Goal: Task Accomplishment & Management: Manage account settings

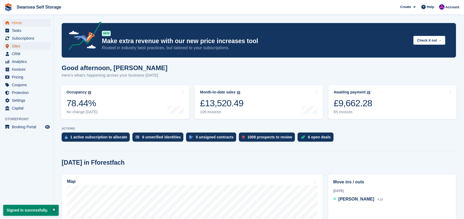
click at [23, 46] on span "Sites" at bounding box center [28, 46] width 32 height 8
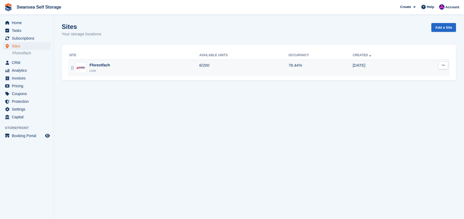
click at [96, 67] on div "Fforestfach" at bounding box center [100, 66] width 20 height 6
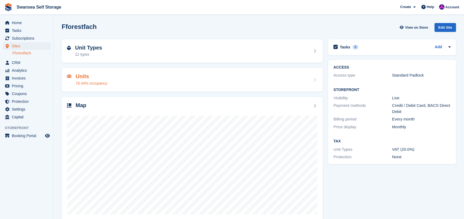
click at [91, 85] on div "78.44% occupancy" at bounding box center [92, 84] width 32 height 6
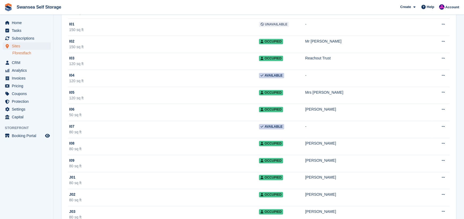
scroll to position [1529, 0]
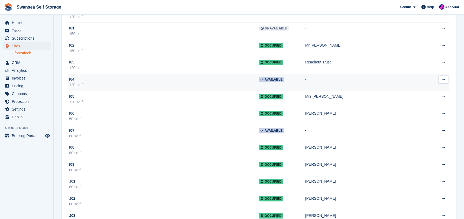
click at [134, 82] on div "120 sq ft" at bounding box center [164, 85] width 190 height 6
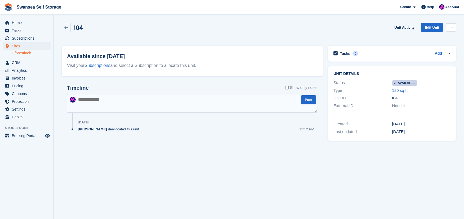
click at [453, 27] on icon at bounding box center [451, 26] width 3 height 3
click at [189, 188] on section "I04 Unit Activity Edit Unit Make unavailable Delete unit Available since [DATE]…" at bounding box center [259, 109] width 411 height 219
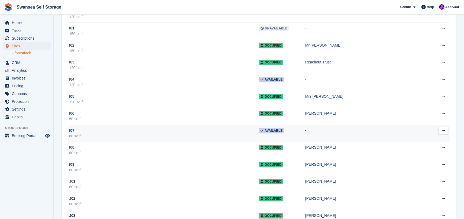
scroll to position [1529, 0]
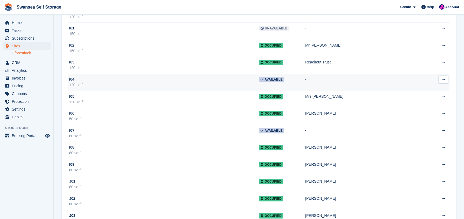
click at [154, 83] on div "120 sq ft" at bounding box center [164, 85] width 190 height 6
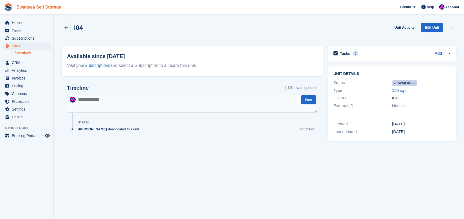
click at [38, 9] on link "Swansea Self Storage" at bounding box center [38, 7] width 49 height 9
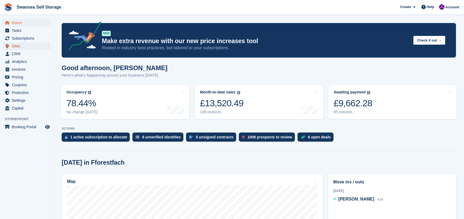
click at [25, 46] on span "Sites" at bounding box center [28, 46] width 32 height 8
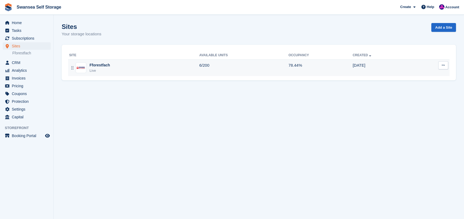
click at [109, 68] on div "Fforestfach Live" at bounding box center [134, 68] width 130 height 11
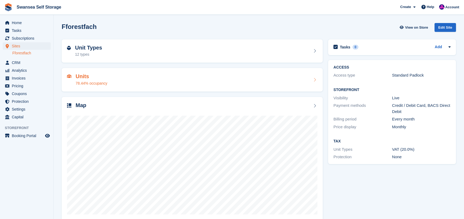
click at [94, 81] on div "78.44% occupancy" at bounding box center [92, 84] width 32 height 6
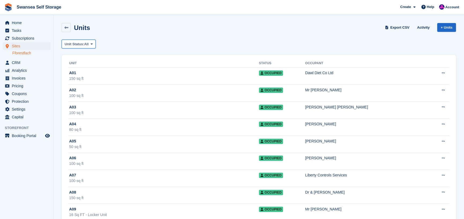
click at [82, 43] on span "Unit Status:" at bounding box center [75, 44] width 20 height 5
click at [81, 66] on link "Available" at bounding box center [87, 67] width 47 height 10
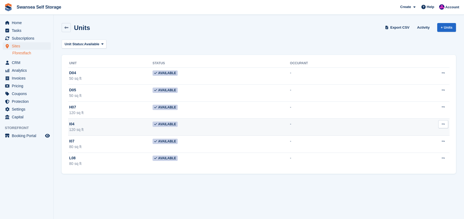
click at [104, 126] on div "I04" at bounding box center [110, 125] width 83 height 6
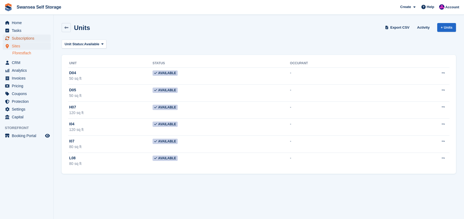
click at [32, 39] on span "Subscriptions" at bounding box center [28, 39] width 32 height 8
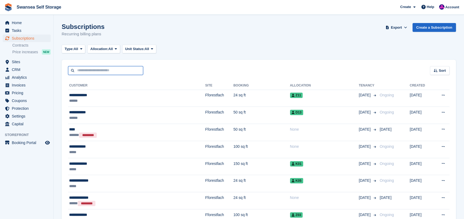
click at [87, 69] on input "text" at bounding box center [105, 70] width 75 height 9
type input "****"
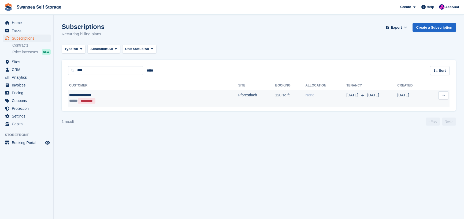
click at [440, 96] on button at bounding box center [444, 95] width 10 height 8
click at [421, 107] on p "View customer" at bounding box center [422, 105] width 47 height 7
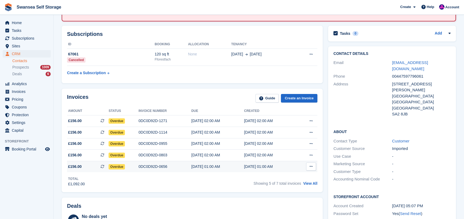
scroll to position [54, 0]
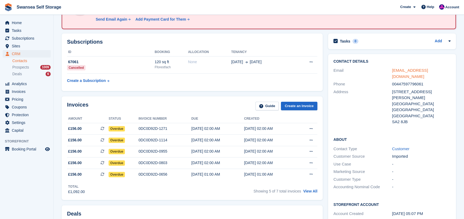
click at [423, 70] on link "phucker72@gmail.com" at bounding box center [410, 73] width 36 height 11
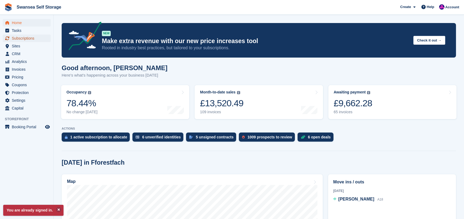
click at [26, 40] on span "Subscriptions" at bounding box center [28, 39] width 32 height 8
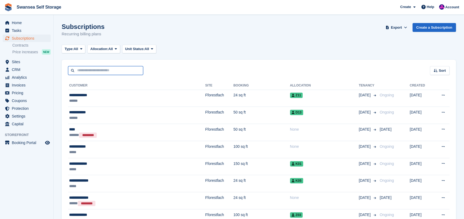
drag, startPoint x: 82, startPoint y: 70, endPoint x: 78, endPoint y: 66, distance: 5.9
click at [82, 70] on input "text" at bounding box center [105, 70] width 75 height 9
type input "******"
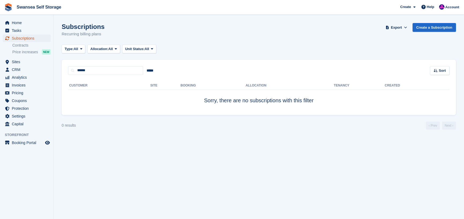
click at [32, 38] on span "Subscriptions" at bounding box center [28, 39] width 32 height 8
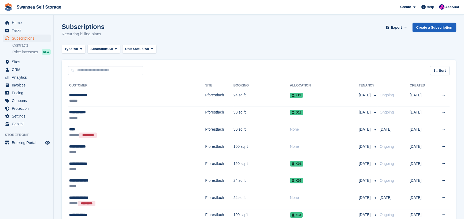
click at [441, 27] on link "Create a Subscription" at bounding box center [434, 27] width 43 height 9
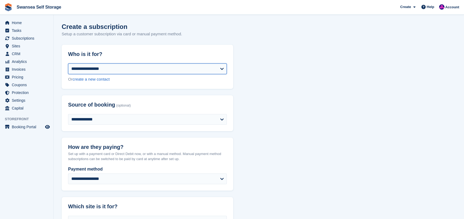
click at [181, 72] on select "**********" at bounding box center [147, 69] width 159 height 11
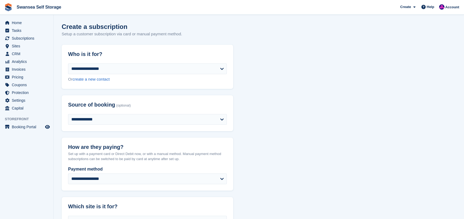
drag, startPoint x: 400, startPoint y: 109, endPoint x: 399, endPoint y: 104, distance: 4.9
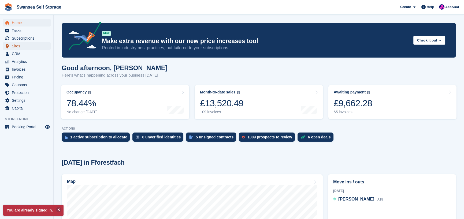
click at [23, 46] on span "Sites" at bounding box center [28, 46] width 32 height 8
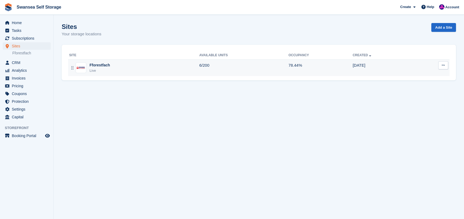
click at [101, 67] on div "Fforestfach" at bounding box center [100, 66] width 20 height 6
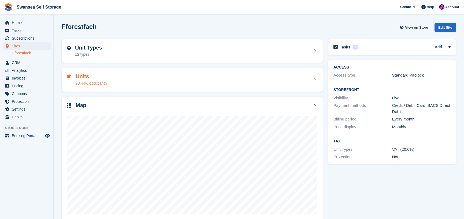
click at [84, 78] on h2 "Units" at bounding box center [92, 77] width 32 height 6
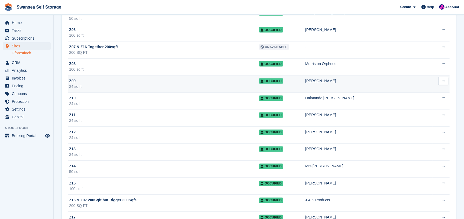
scroll to position [3058, 0]
